Goal: Manage account settings

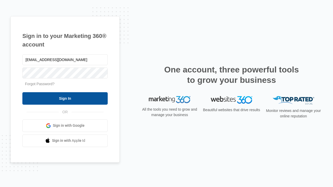
click at [65, 98] on input "Sign In" at bounding box center [64, 98] width 85 height 12
